Goal: Obtain resource: Obtain resource

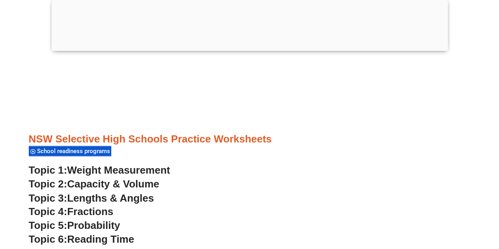
scroll to position [2092, 0]
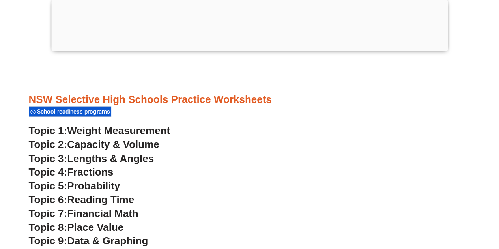
click at [98, 199] on span "Reading Time" at bounding box center [100, 199] width 67 height 12
click at [103, 199] on span "Reading Time" at bounding box center [100, 199] width 67 height 12
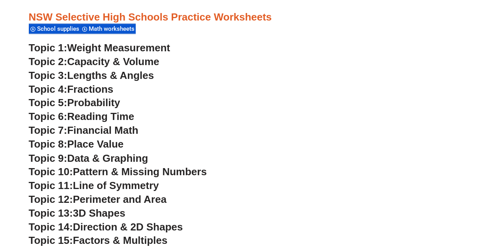
scroll to position [2090, 0]
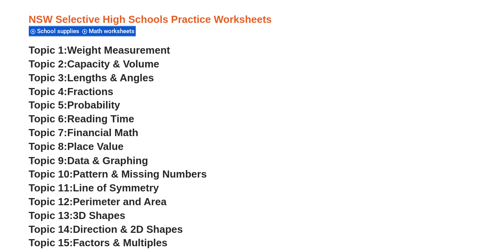
click at [87, 131] on span "Financial Math" at bounding box center [102, 133] width 71 height 12
click at [107, 146] on span "Place Value" at bounding box center [95, 147] width 56 height 12
